Goal: Task Accomplishment & Management: Manage account settings

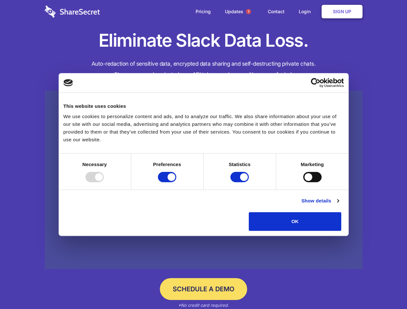
click at [104, 182] on div at bounding box center [94, 177] width 18 height 10
click at [176, 182] on input "Preferences" at bounding box center [167, 177] width 18 height 10
checkbox input "false"
click at [240, 182] on input "Statistics" at bounding box center [240, 177] width 18 height 10
checkbox input "false"
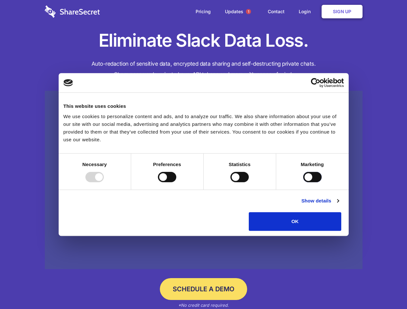
click at [303, 182] on input "Marketing" at bounding box center [312, 177] width 18 height 10
checkbox input "true"
